Goal: Navigation & Orientation: Find specific page/section

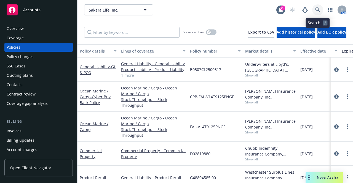
click at [315, 9] on icon at bounding box center [317, 9] width 5 height 5
